Goal: Check status: Check status

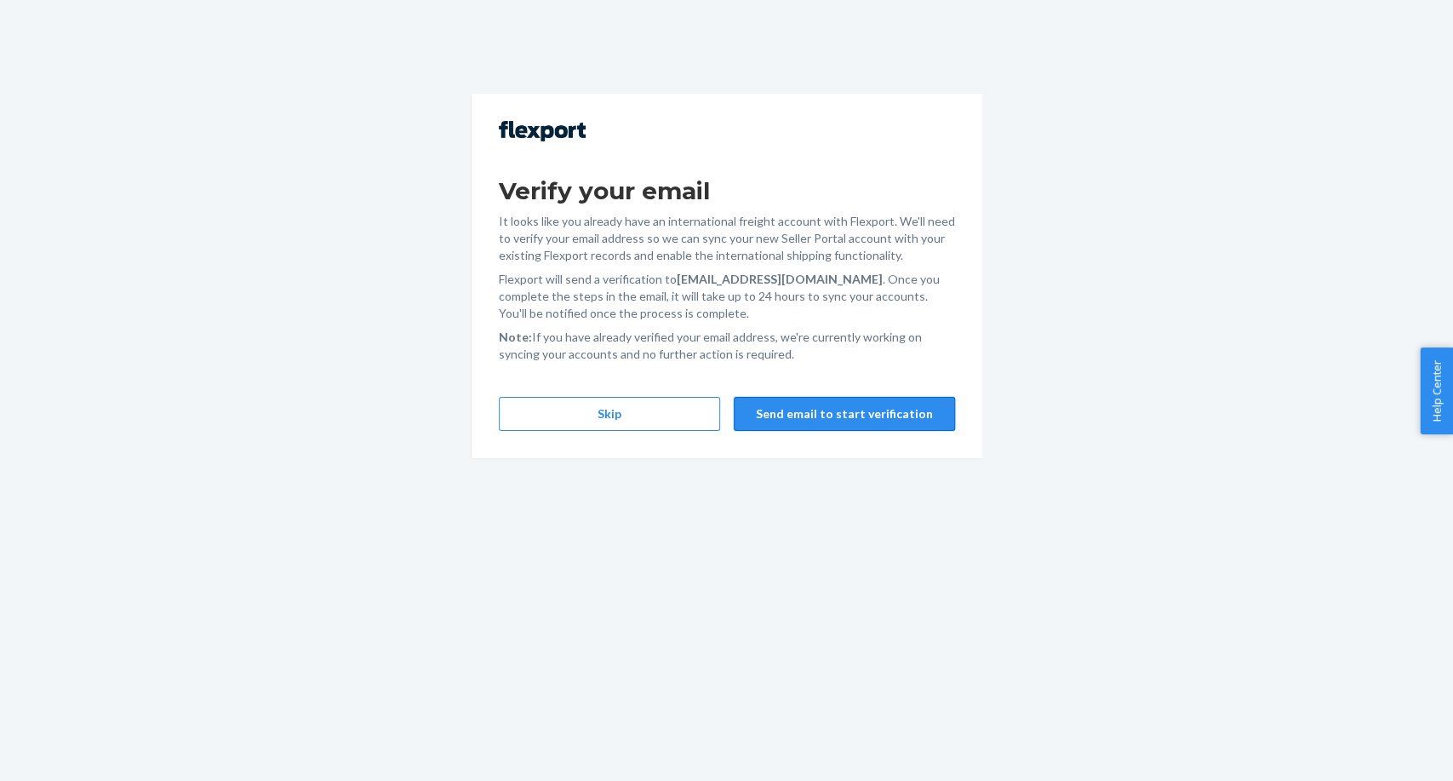
click at [865, 421] on button "Send email to start verification" at bounding box center [844, 414] width 221 height 34
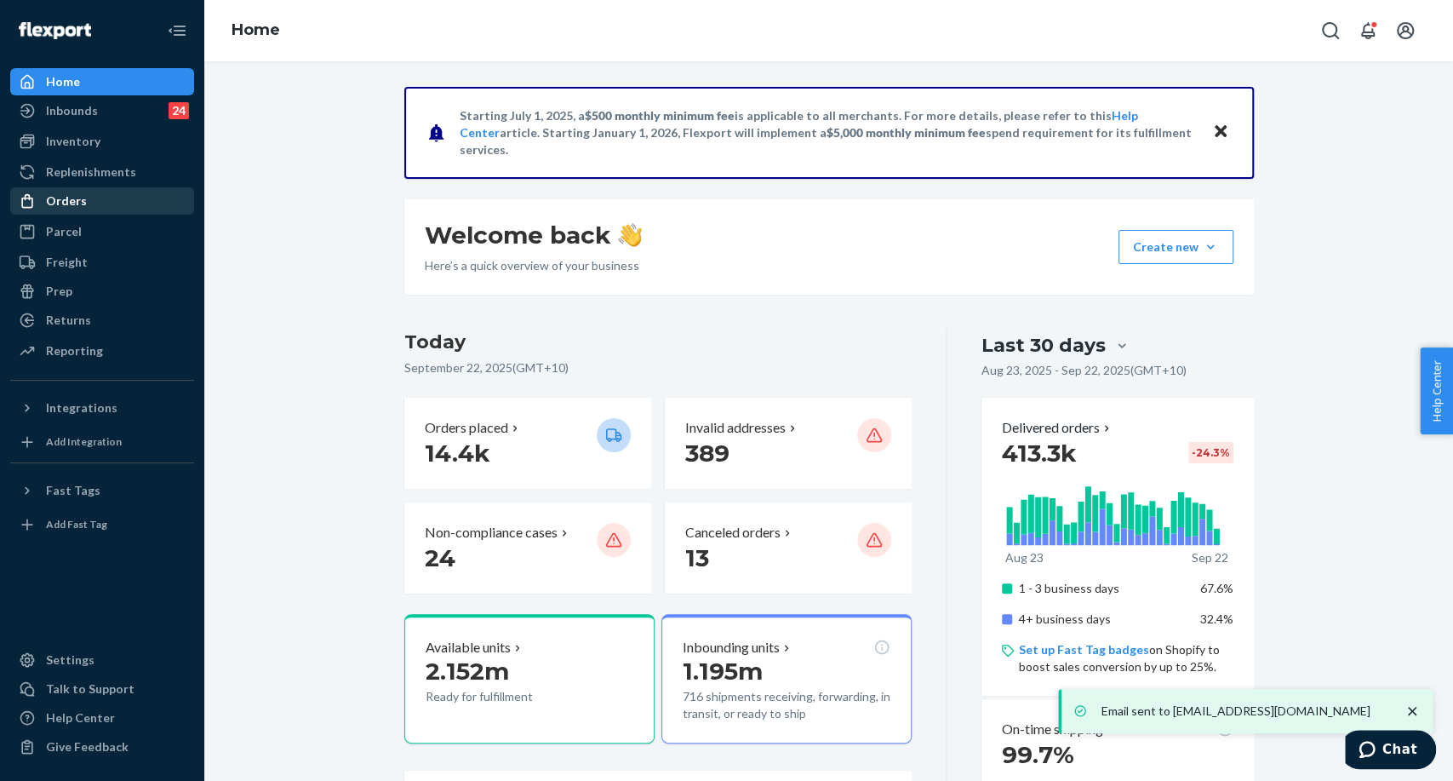
drag, startPoint x: 98, startPoint y: 197, endPoint x: 163, endPoint y: 201, distance: 65.7
click at [98, 197] on div "Orders" at bounding box center [102, 201] width 180 height 24
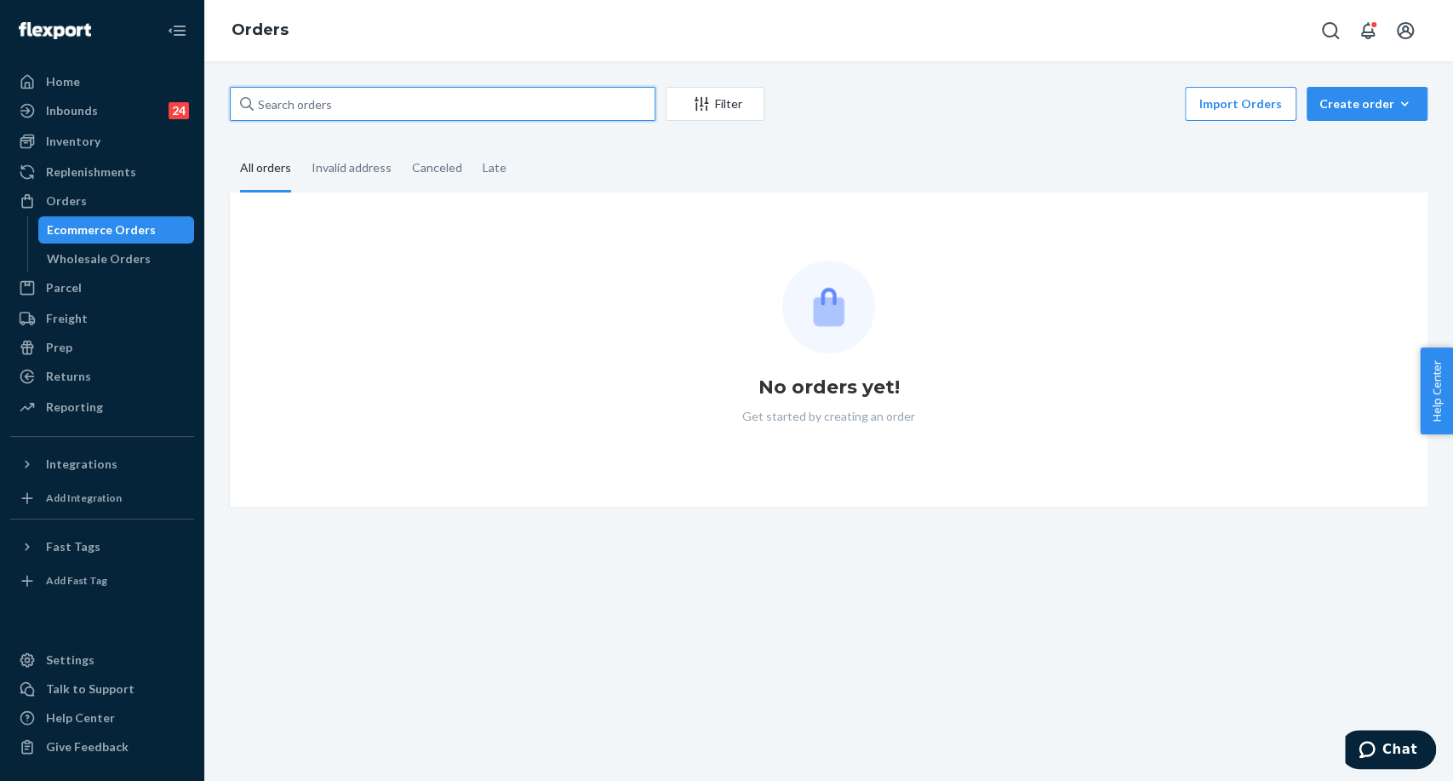
click at [425, 108] on input "text" at bounding box center [443, 104] width 426 height 34
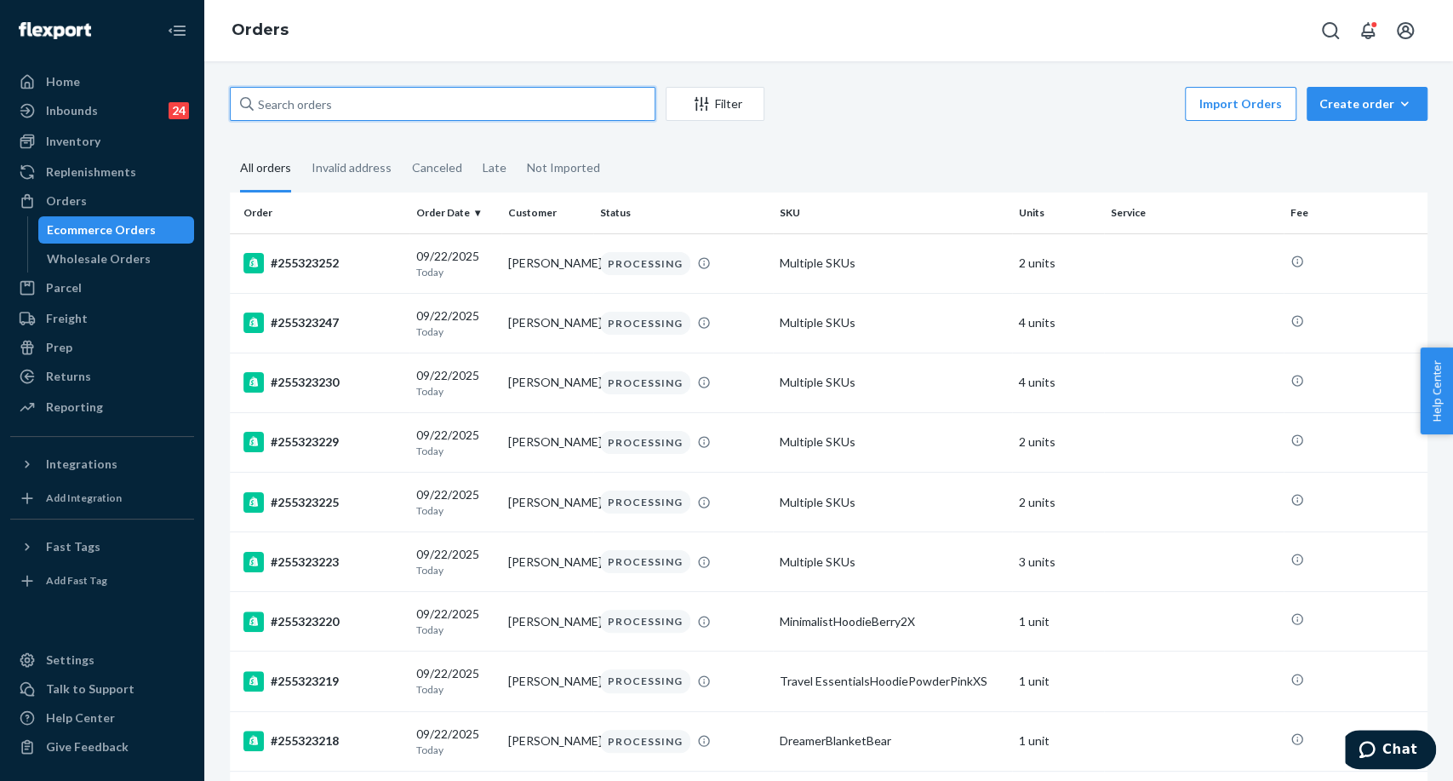
paste input "255244425"
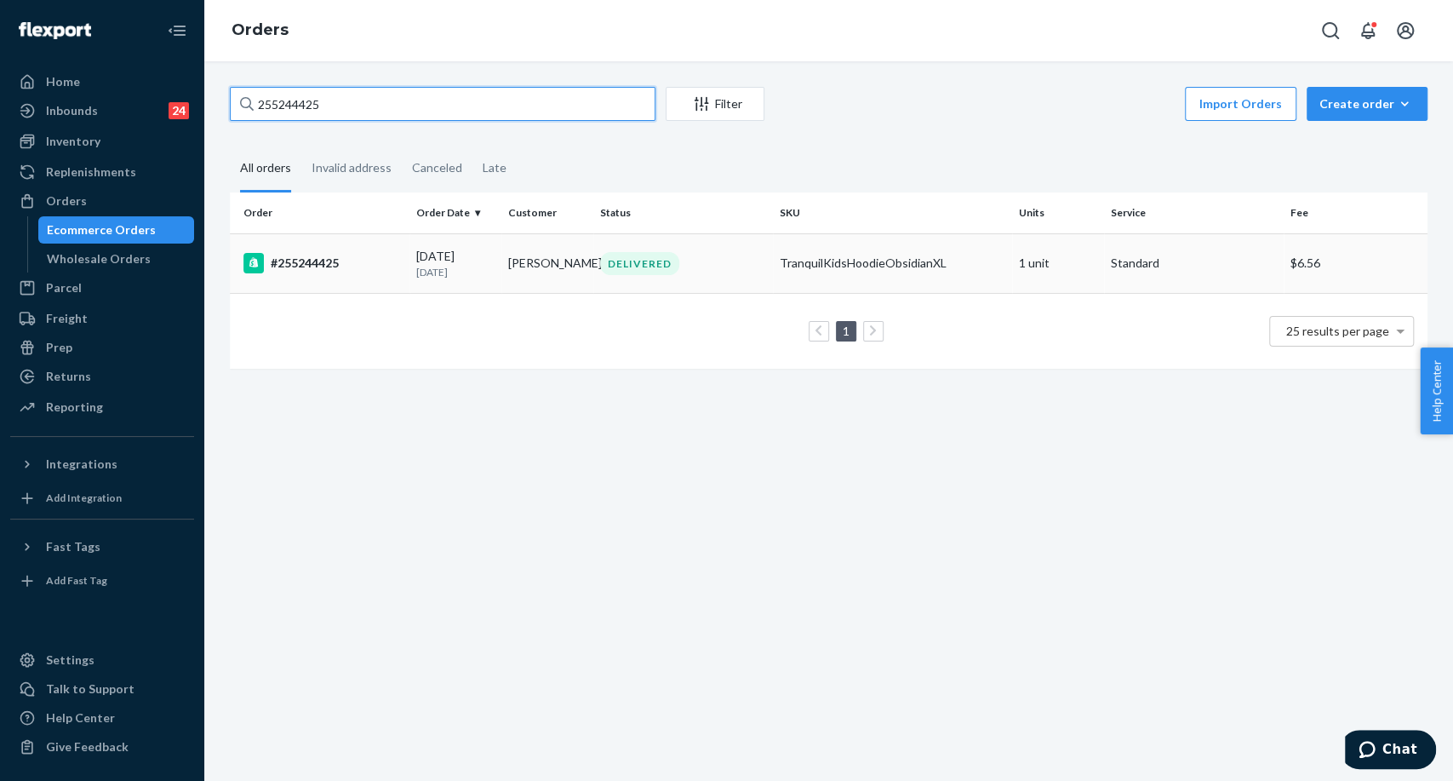
type input "255244425"
click at [295, 247] on td "#255244425" at bounding box center [320, 263] width 180 height 60
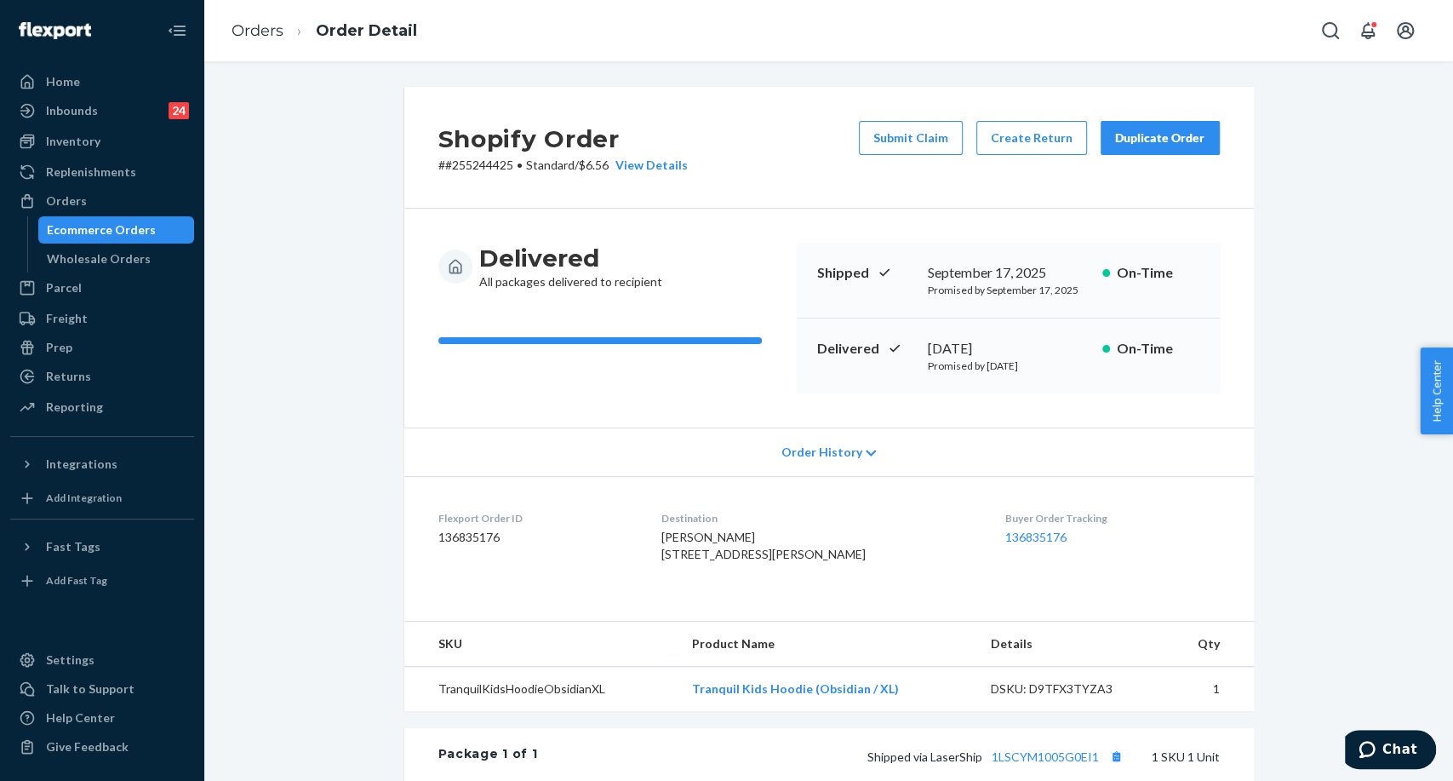
click at [1208, 60] on div "Orders Order Detail" at bounding box center [828, 30] width 1249 height 61
